Goal: Check status: Check status

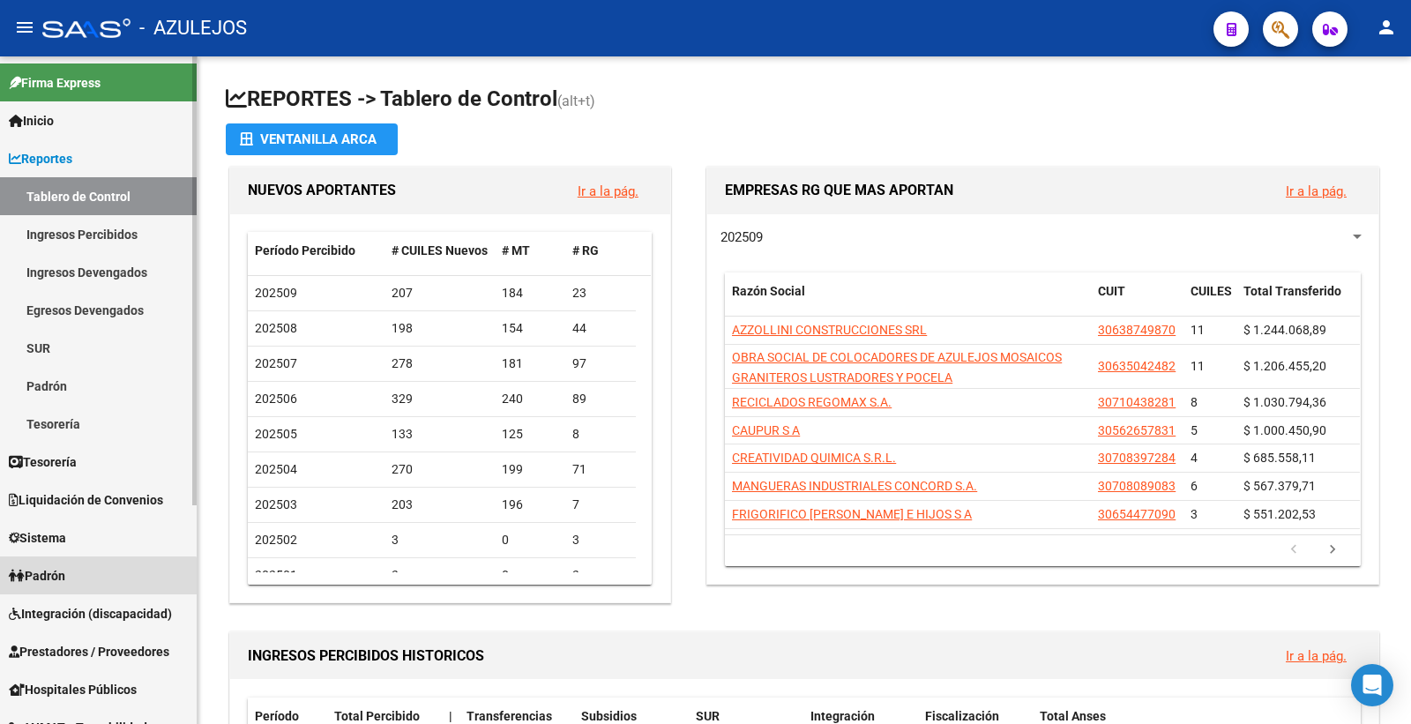
click at [45, 580] on span "Padrón" at bounding box center [37, 575] width 56 height 19
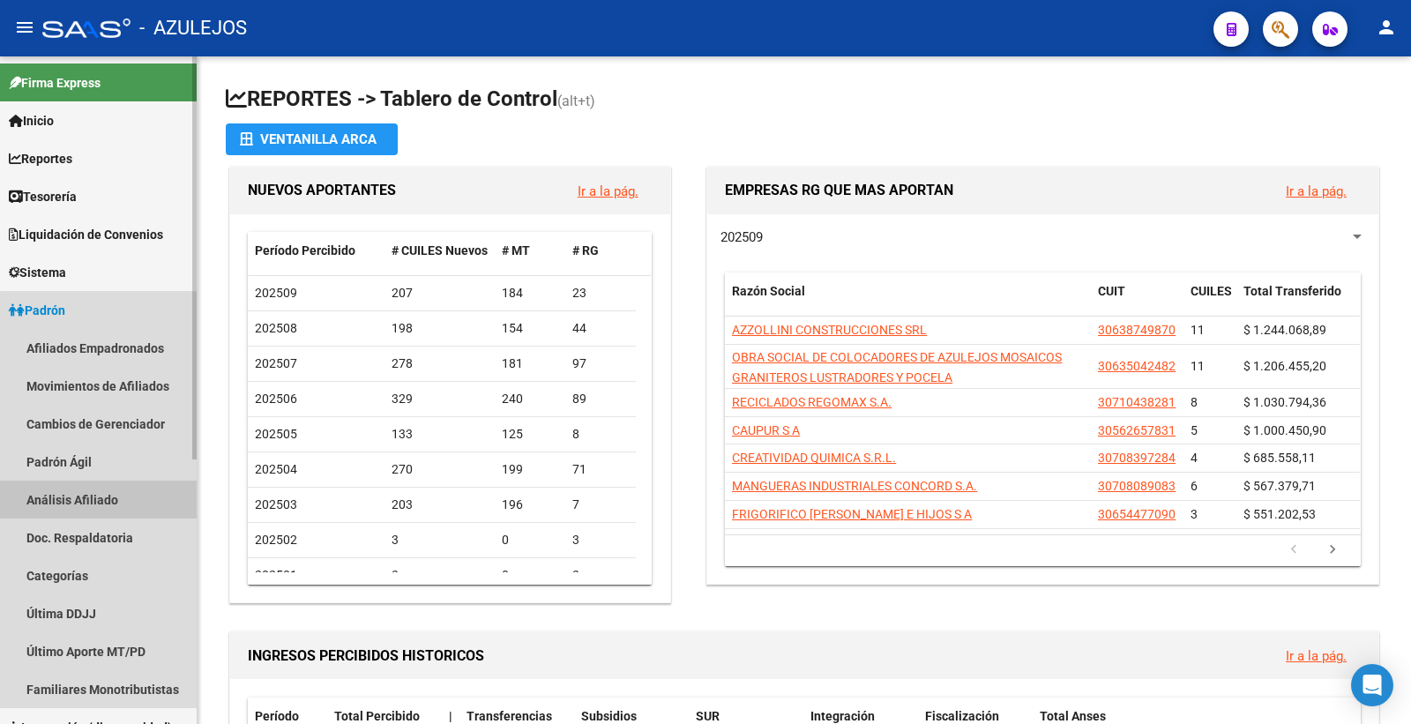
click at [128, 503] on link "Análisis Afiliado" at bounding box center [98, 500] width 197 height 38
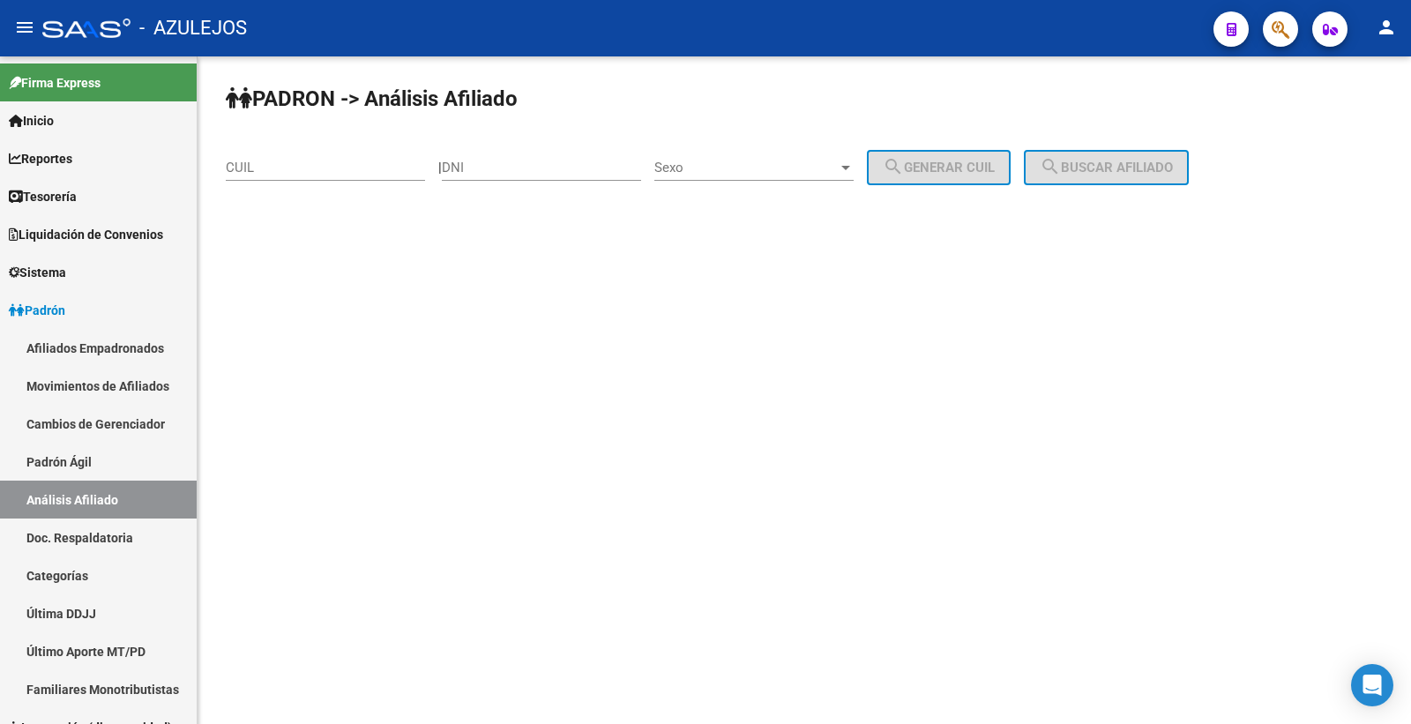
click at [278, 166] on input "CUIL" at bounding box center [325, 168] width 199 height 16
paste input "20-27911812-0"
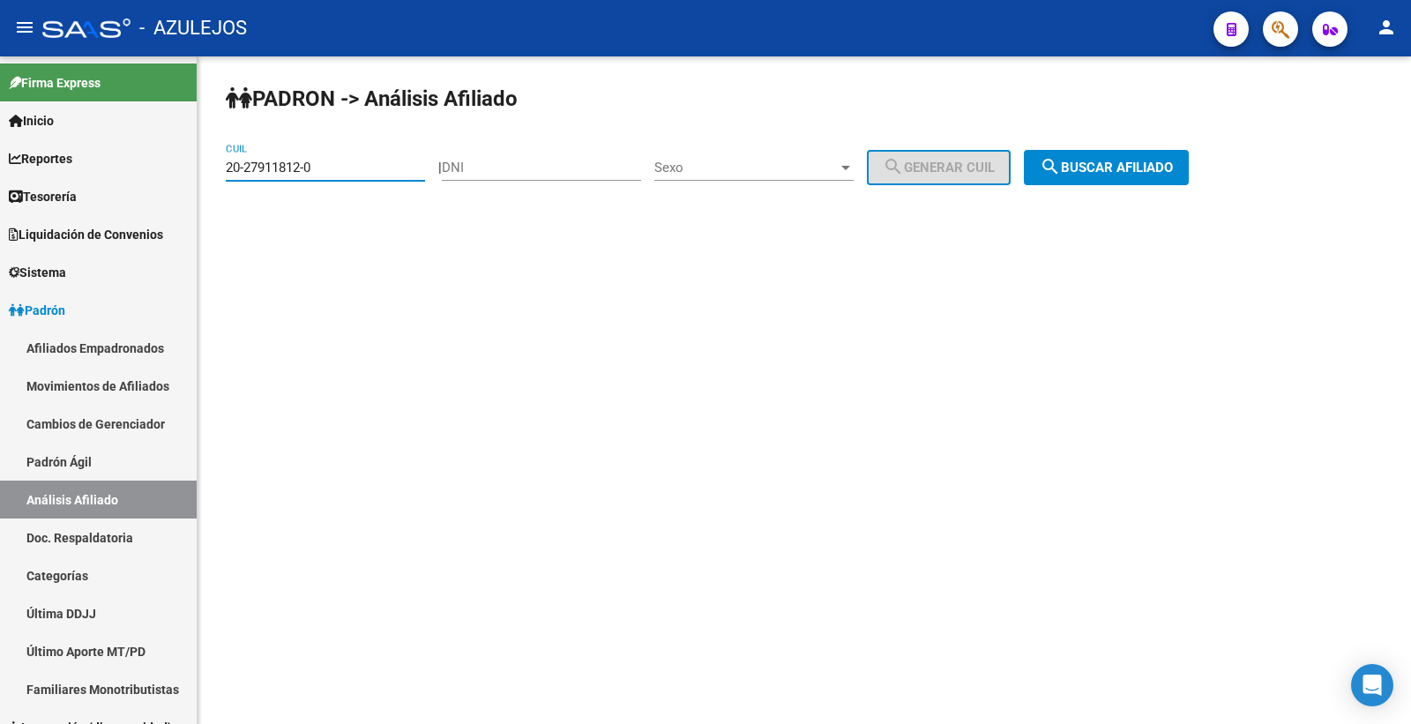
type input "20-27911812-0"
click at [1162, 171] on span "search Buscar afiliado" at bounding box center [1106, 168] width 133 height 16
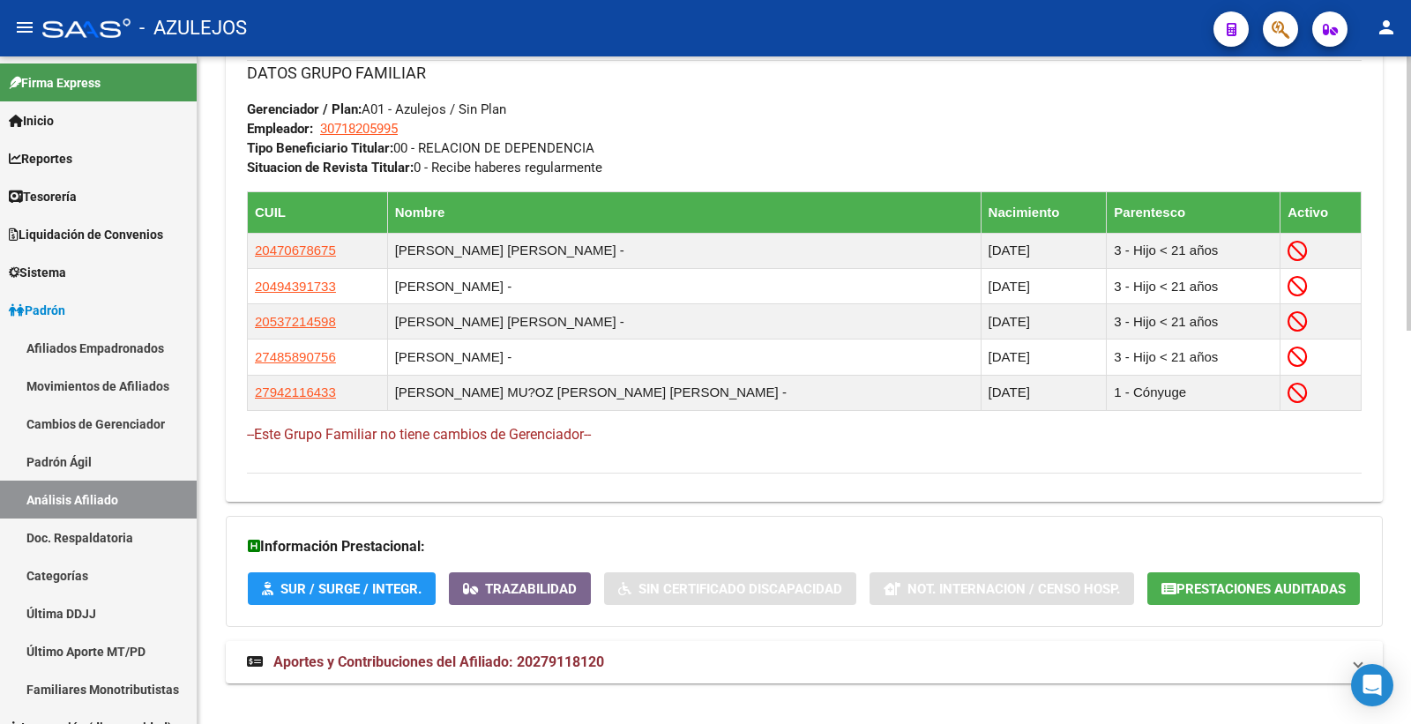
scroll to position [959, 0]
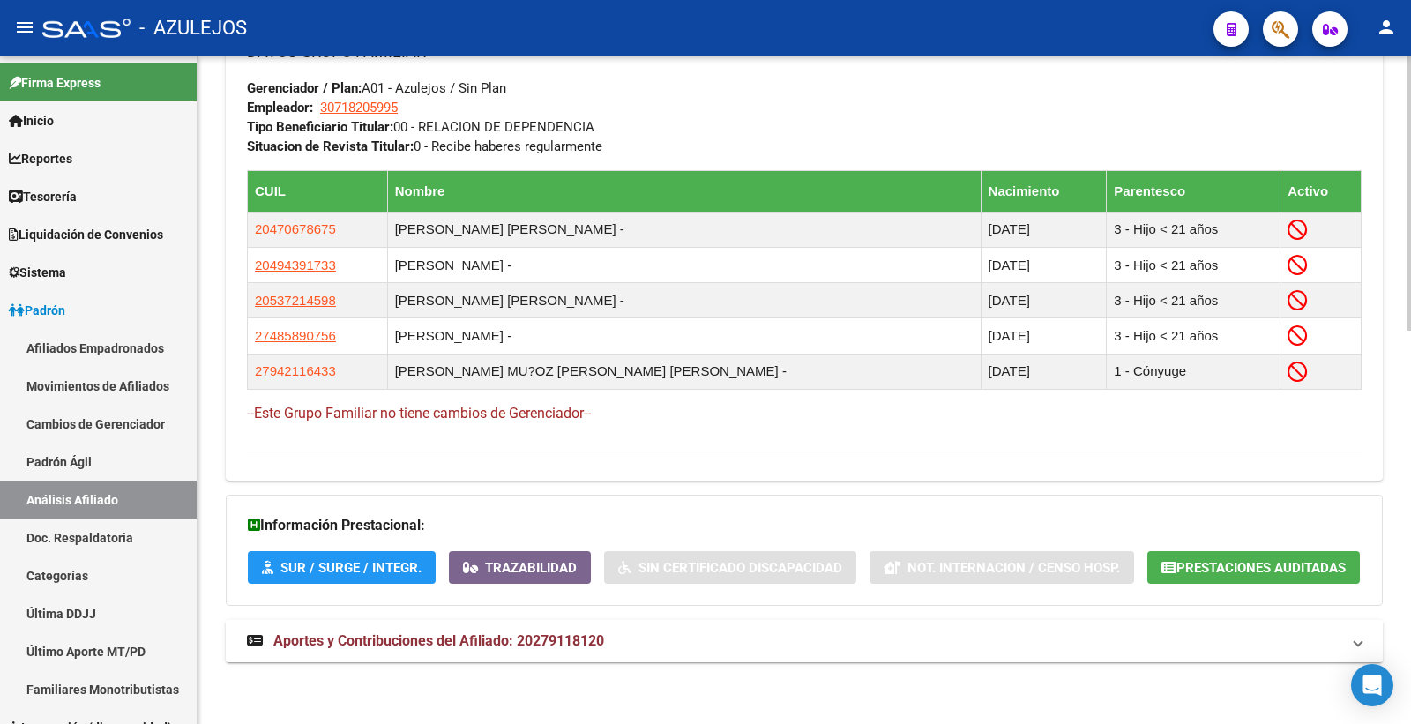
click at [619, 646] on mat-panel-title "Aportes y Contribuciones del Afiliado: 20279118120" at bounding box center [794, 641] width 1094 height 19
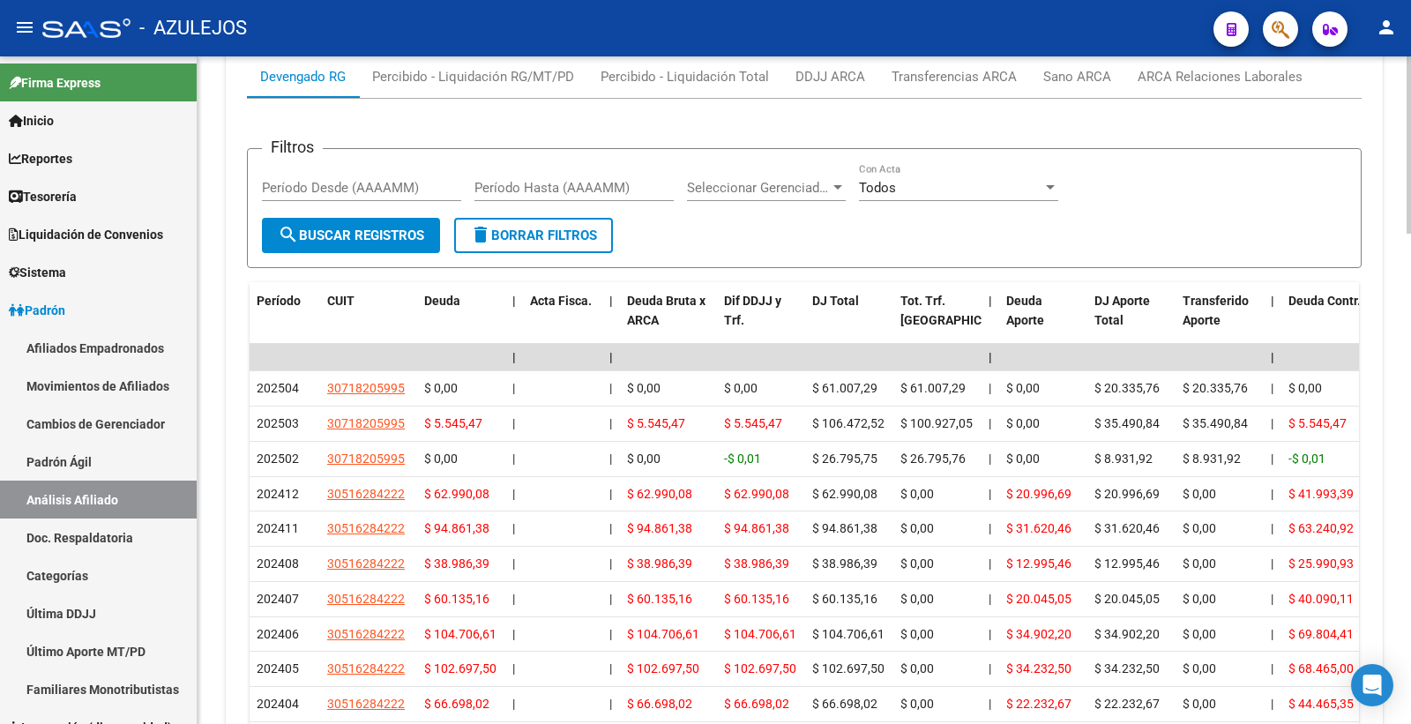
scroll to position [1550, 0]
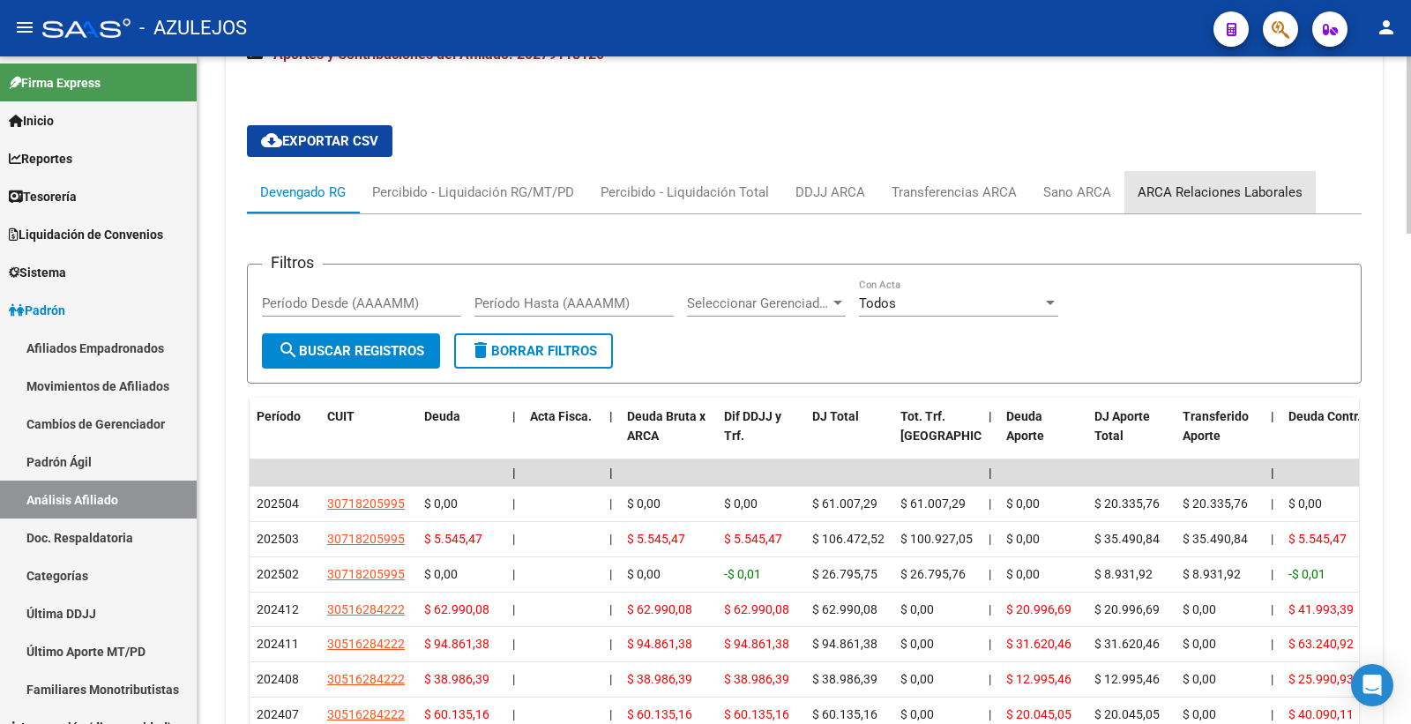
click at [1246, 198] on div "ARCA Relaciones Laborales" at bounding box center [1220, 192] width 165 height 19
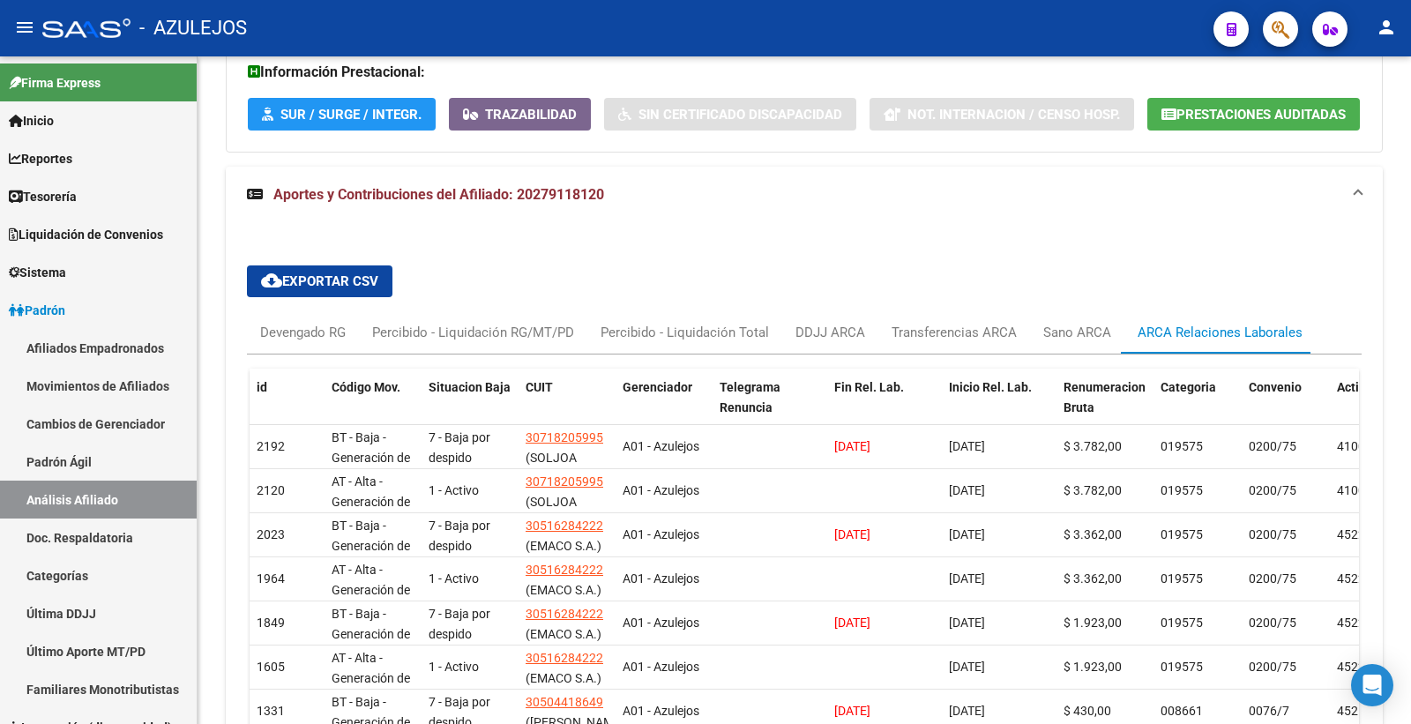
scroll to position [1158, 0]
